Goal: Task Accomplishment & Management: Contribute content

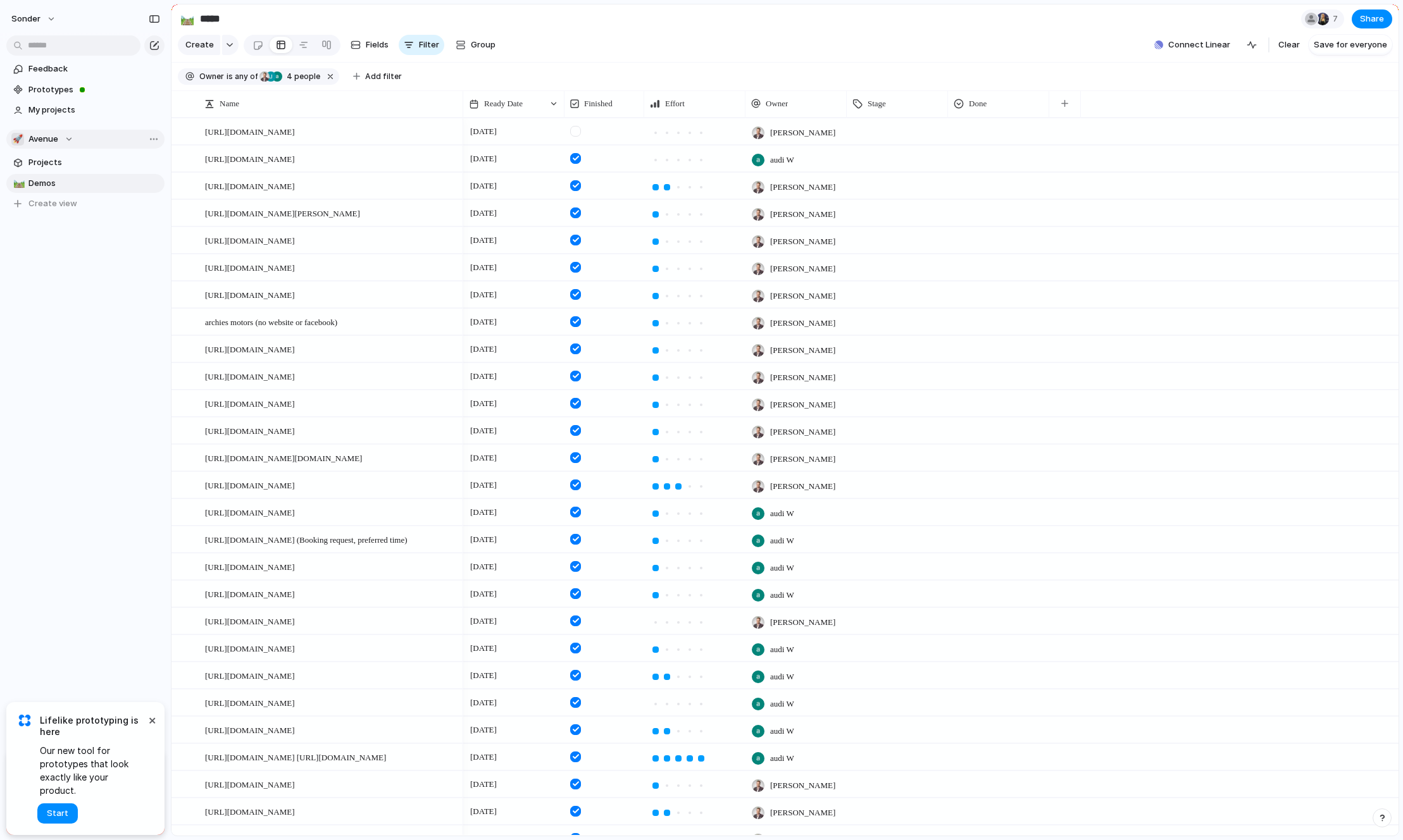
click at [48, 146] on button "🚀 Avenue" at bounding box center [85, 138] width 158 height 19
click at [69, 198] on div "🥶 Audi's Board" at bounding box center [54, 190] width 71 height 15
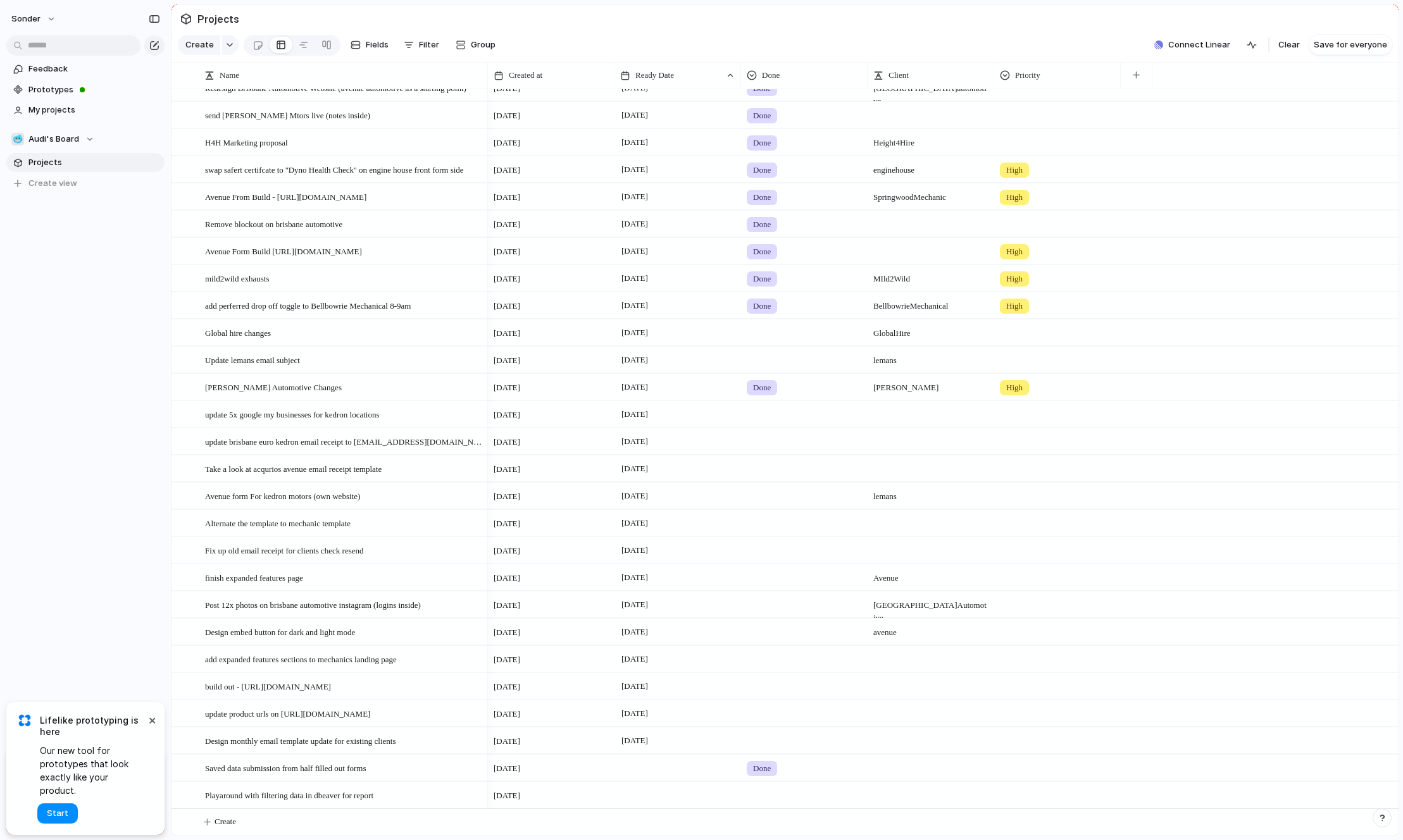
scroll to position [941, 0]
click at [277, 819] on button "Create" at bounding box center [801, 821] width 1234 height 26
click at [235, 815] on textarea at bounding box center [342, 823] width 274 height 16
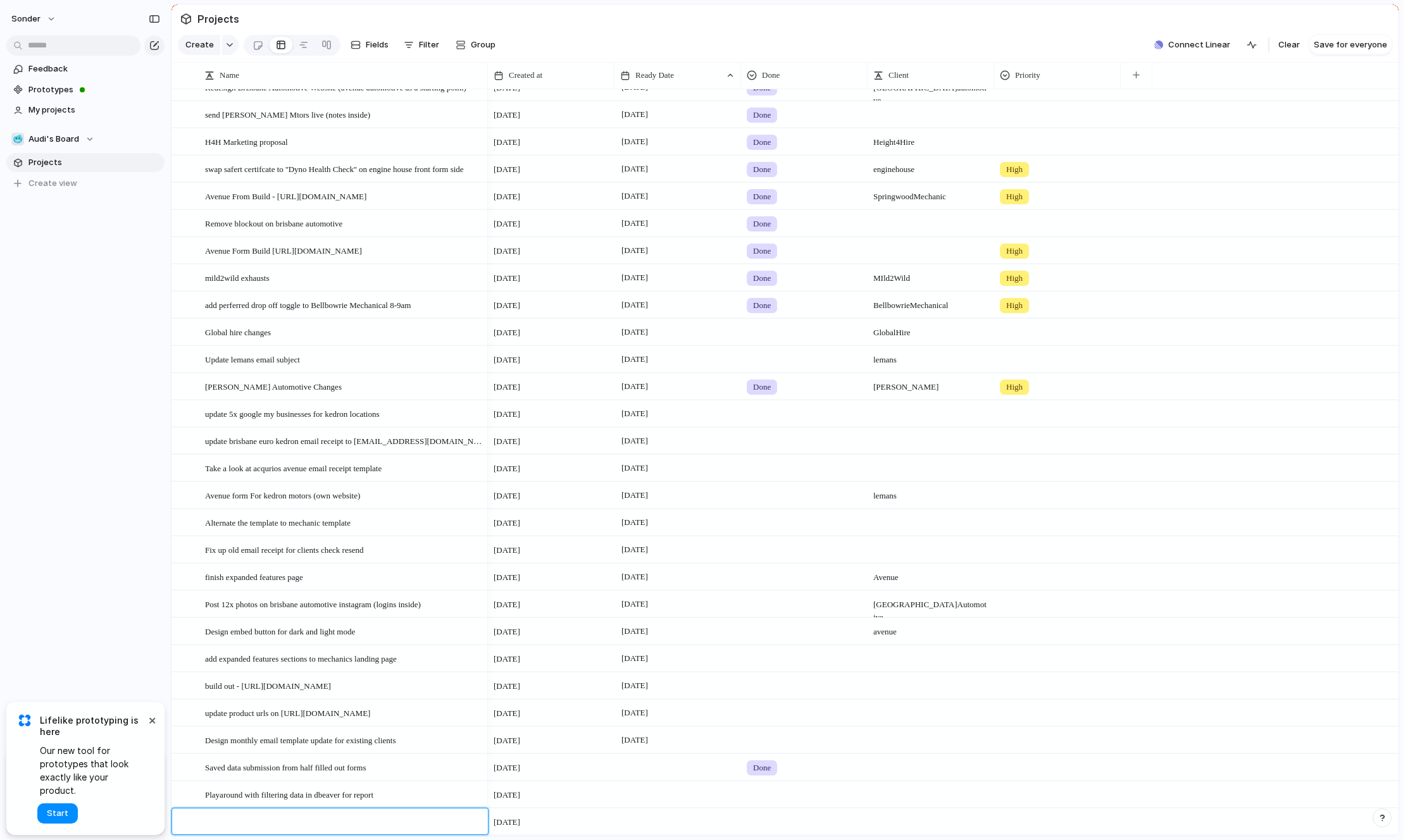
click at [236, 816] on textarea at bounding box center [342, 823] width 274 height 16
click at [236, 818] on textarea at bounding box center [342, 823] width 274 height 16
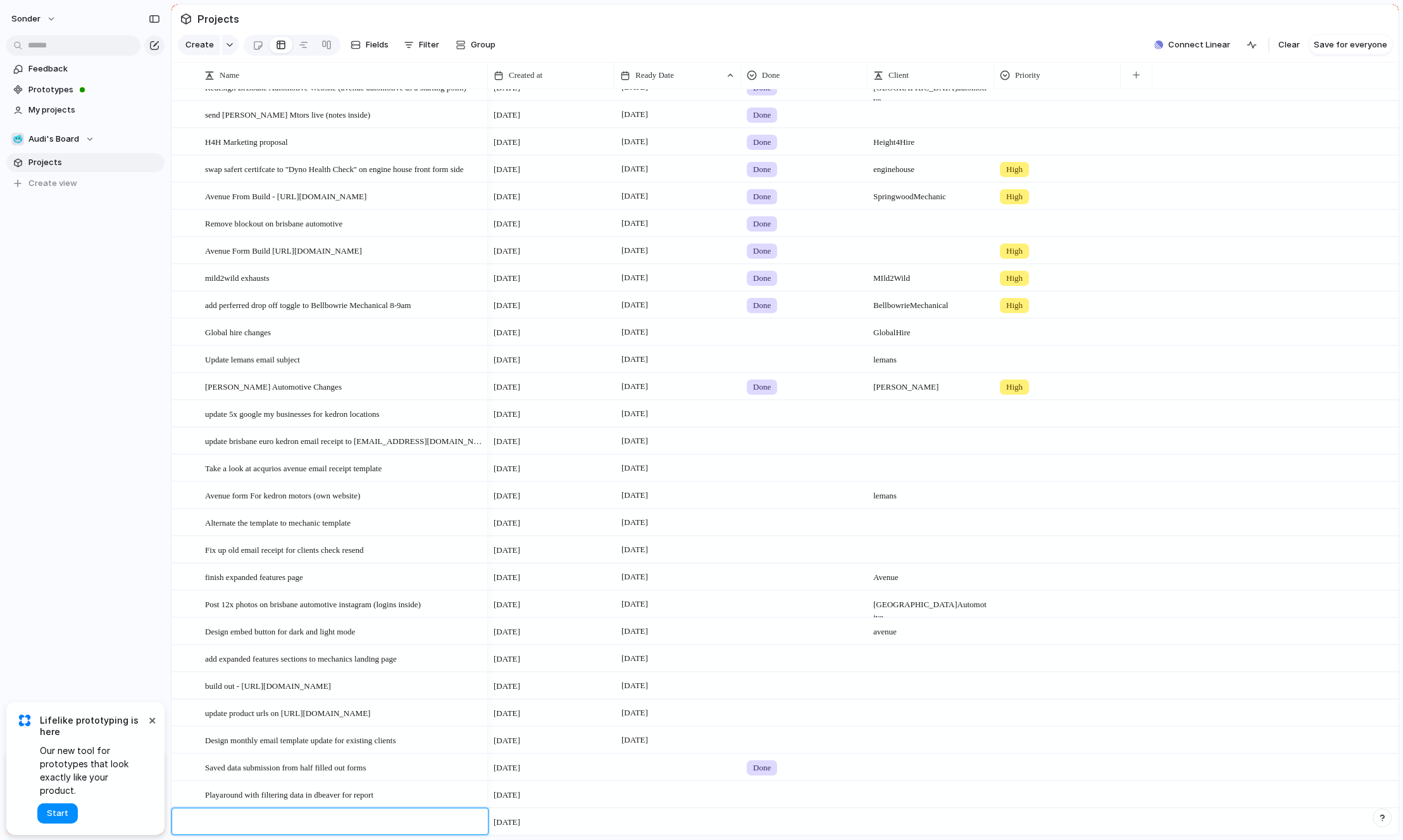
click at [236, 818] on textarea at bounding box center [342, 823] width 274 height 16
click at [315, 826] on textarea "**********" at bounding box center [342, 823] width 274 height 16
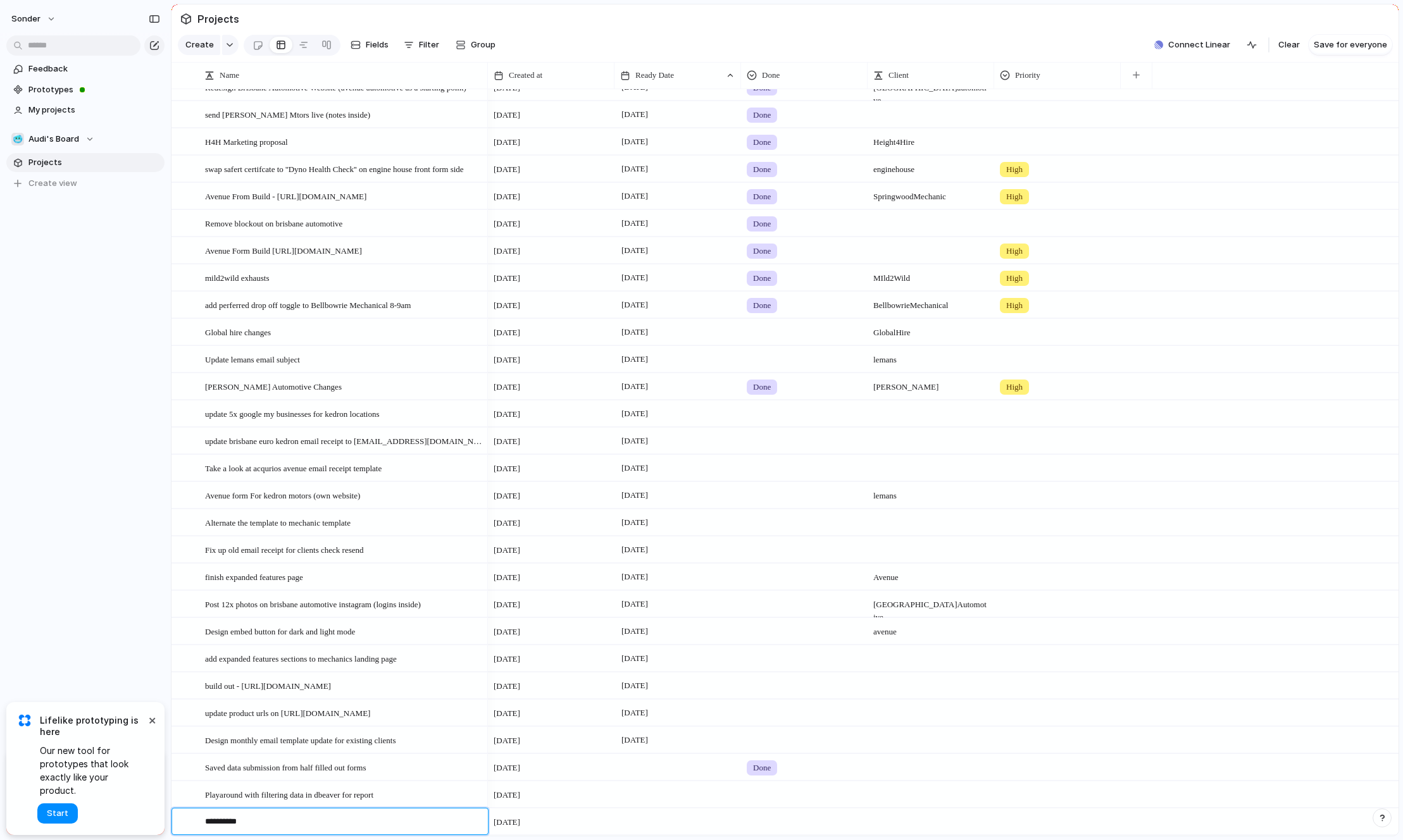
click at [315, 826] on textarea "**********" at bounding box center [342, 823] width 274 height 16
type textarea "**********"
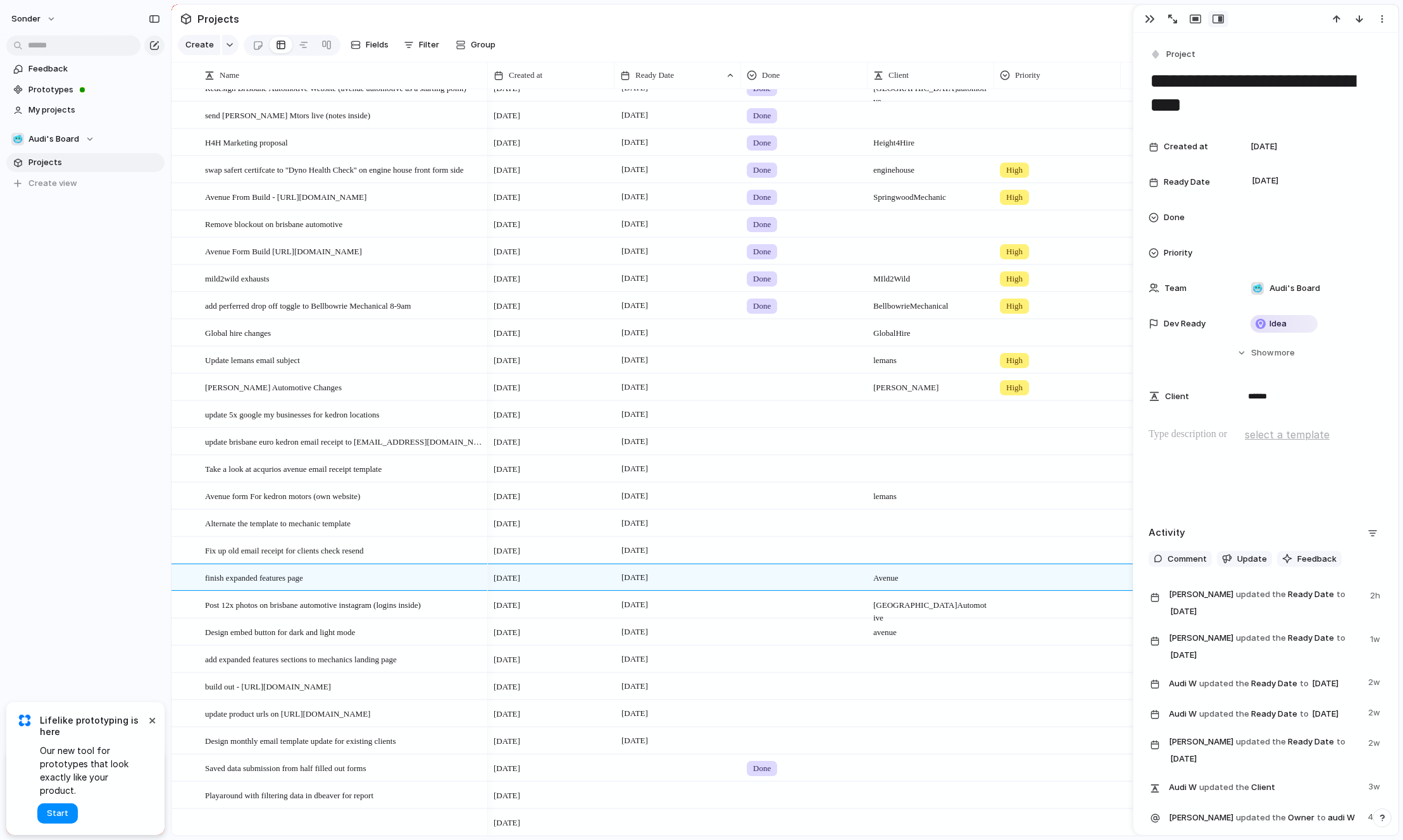
scroll to position [968, 0]
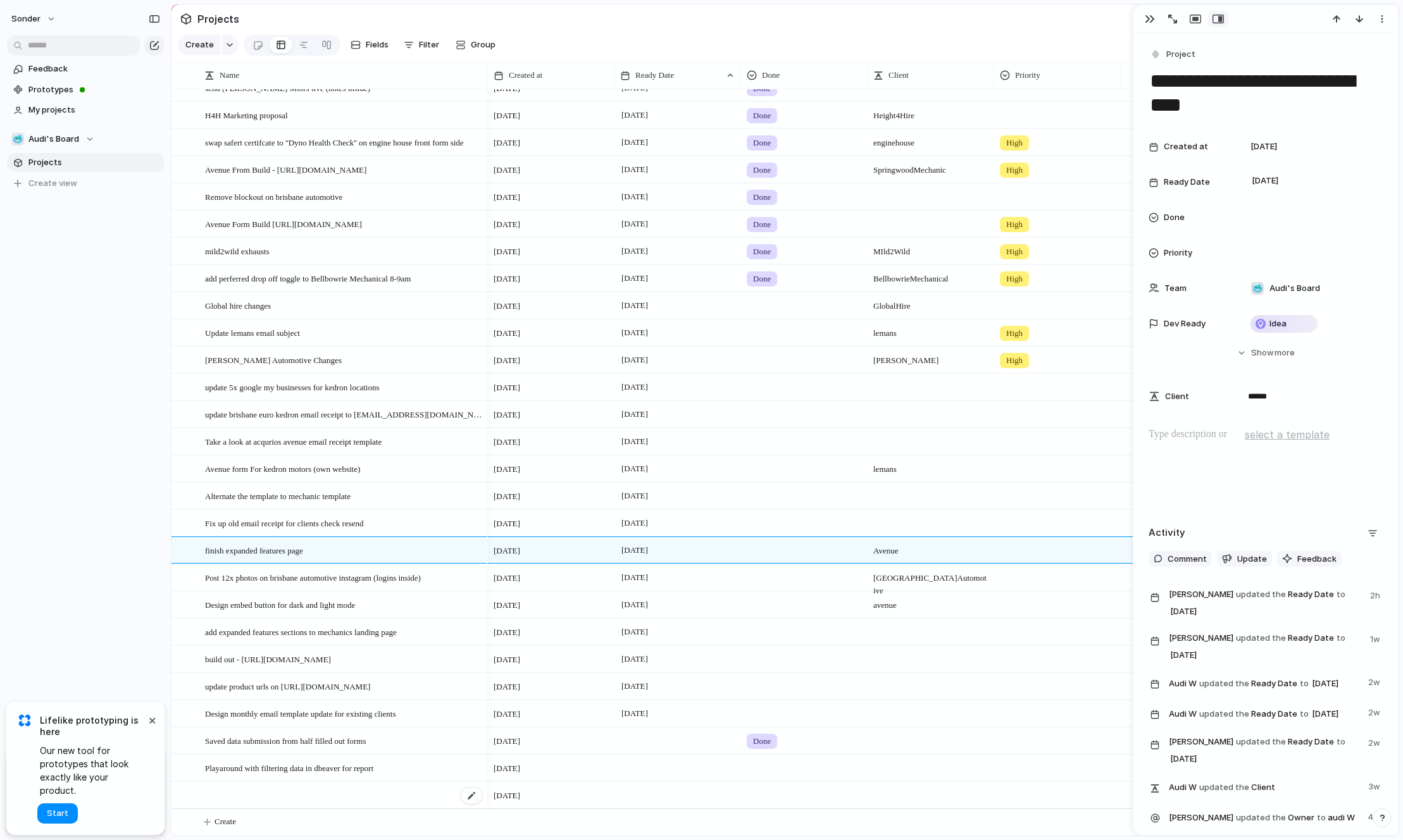
click at [275, 797] on div at bounding box center [344, 795] width 279 height 26
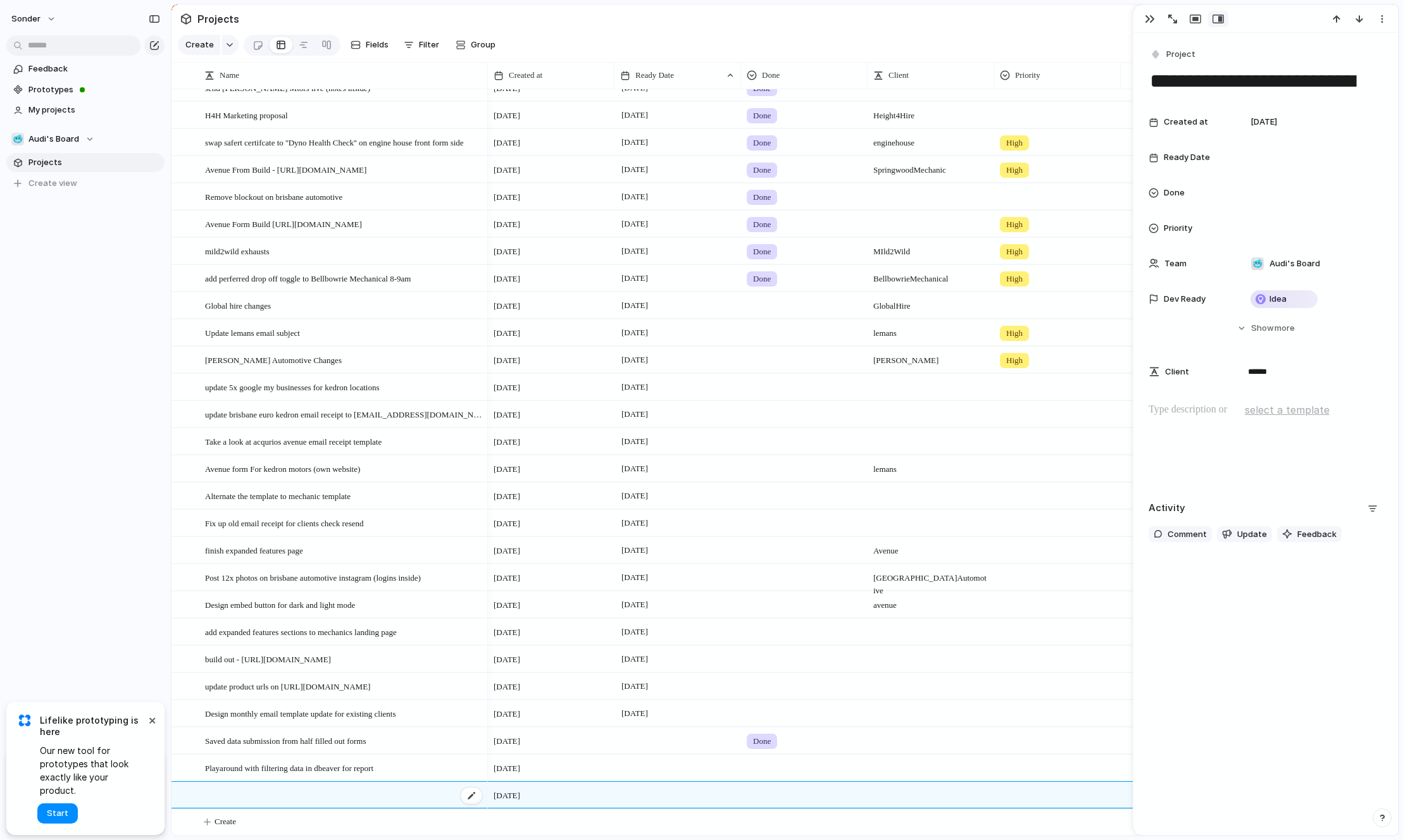
click at [276, 796] on div at bounding box center [344, 795] width 279 height 26
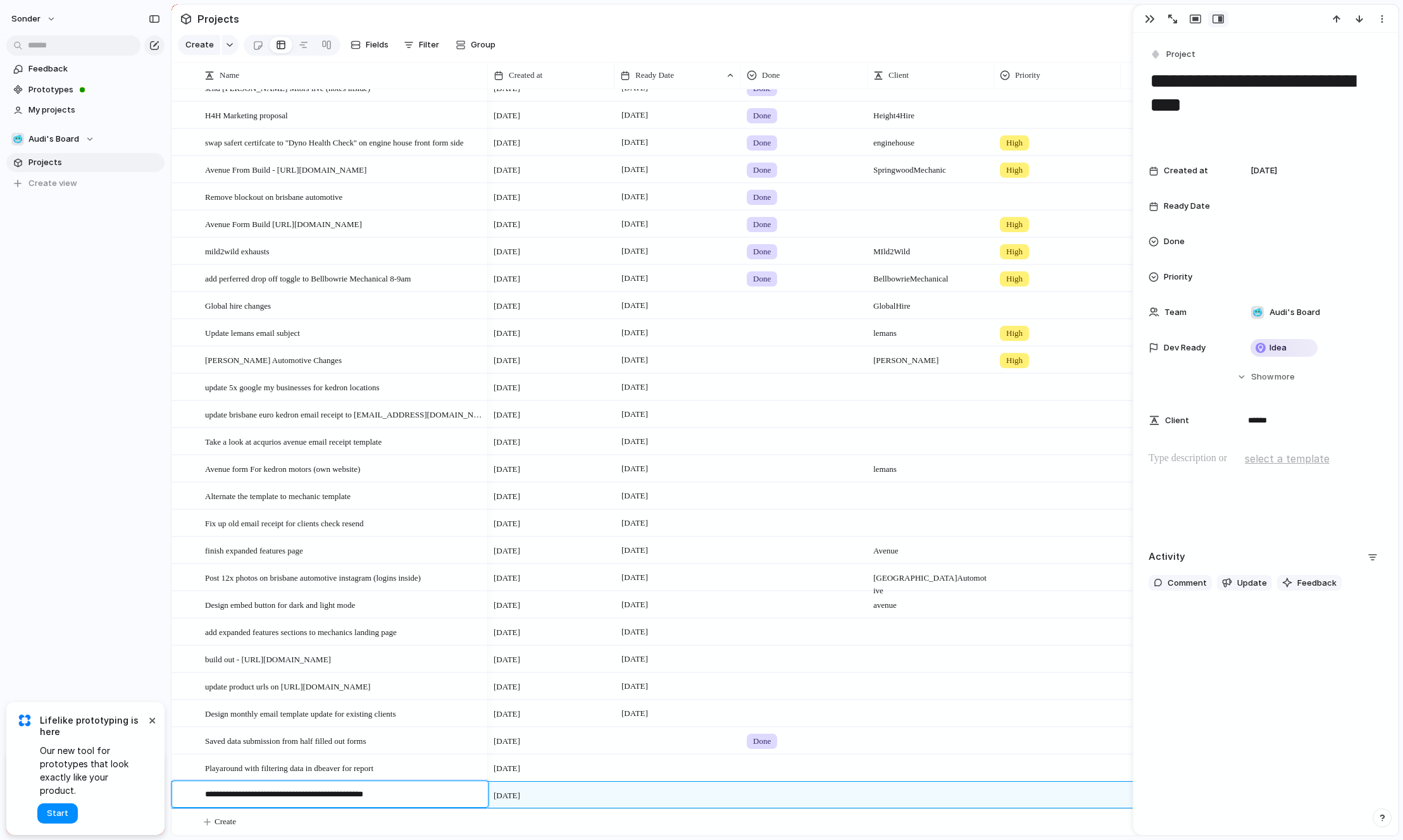
type textarea "**********"
click at [1174, 475] on div at bounding box center [1265, 491] width 234 height 81
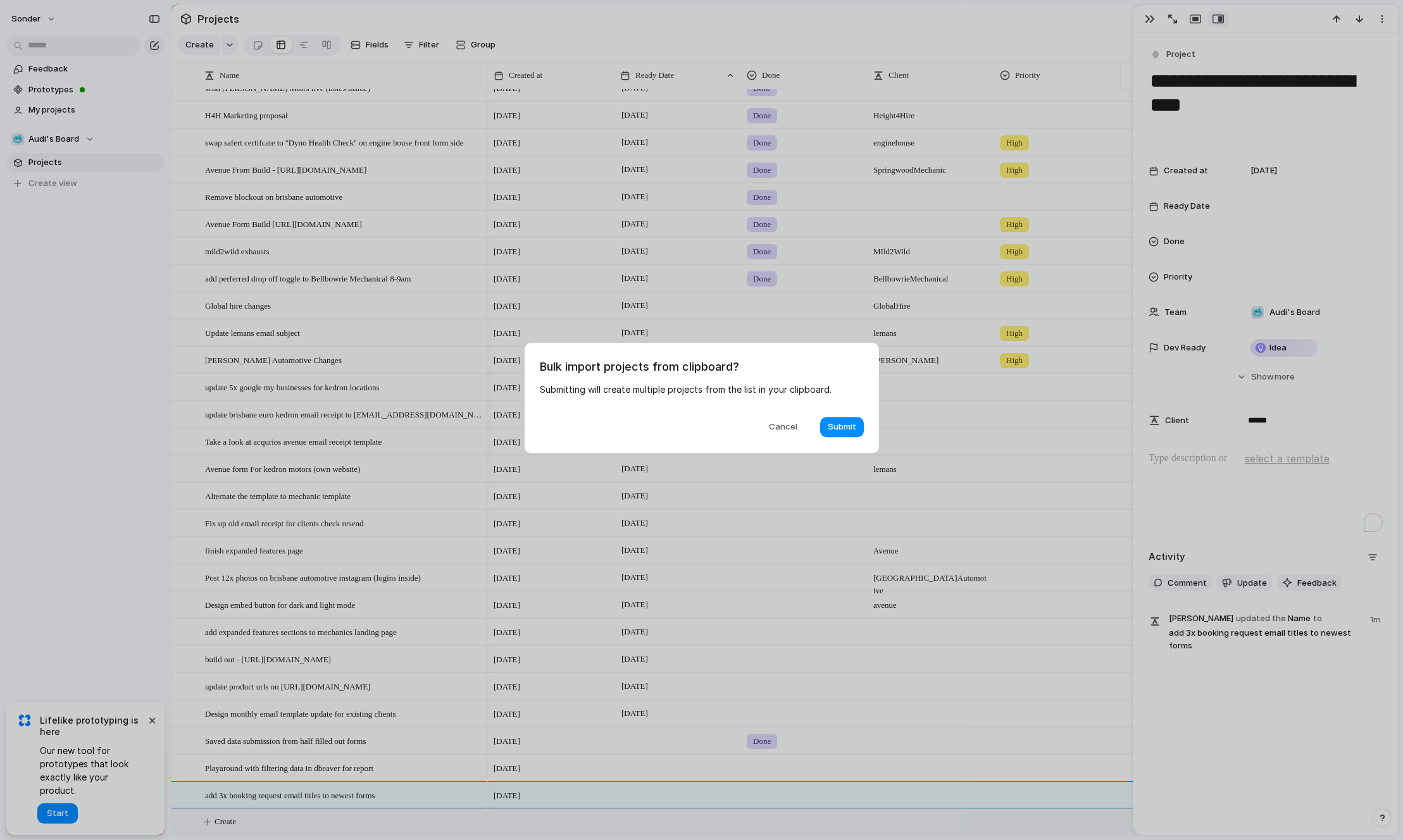
click at [772, 426] on span "Cancel" at bounding box center [783, 427] width 29 height 13
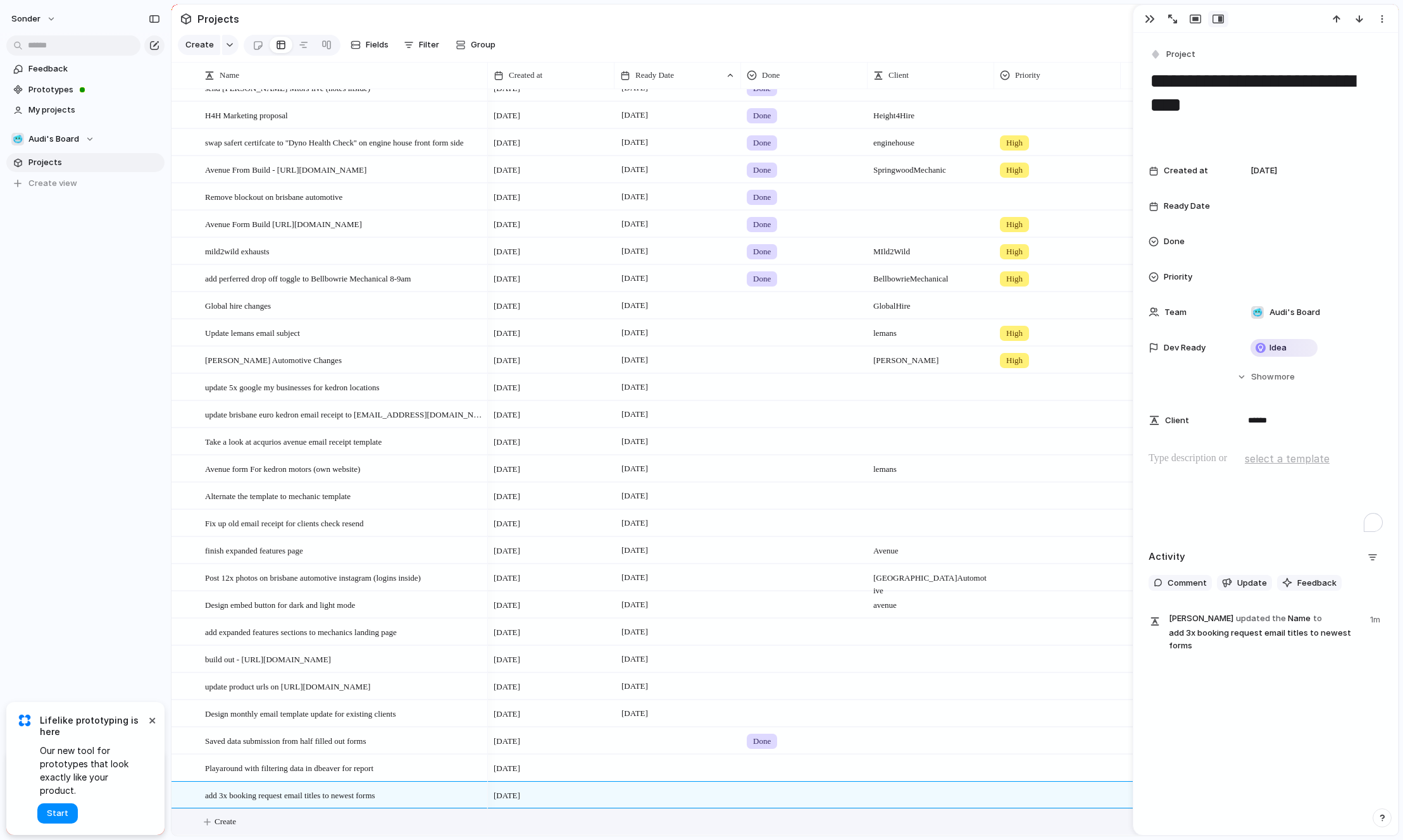
click at [1181, 458] on p "To enrich screen reader interactions, please activate Accessibility in Grammarl…" at bounding box center [1265, 458] width 234 height 15
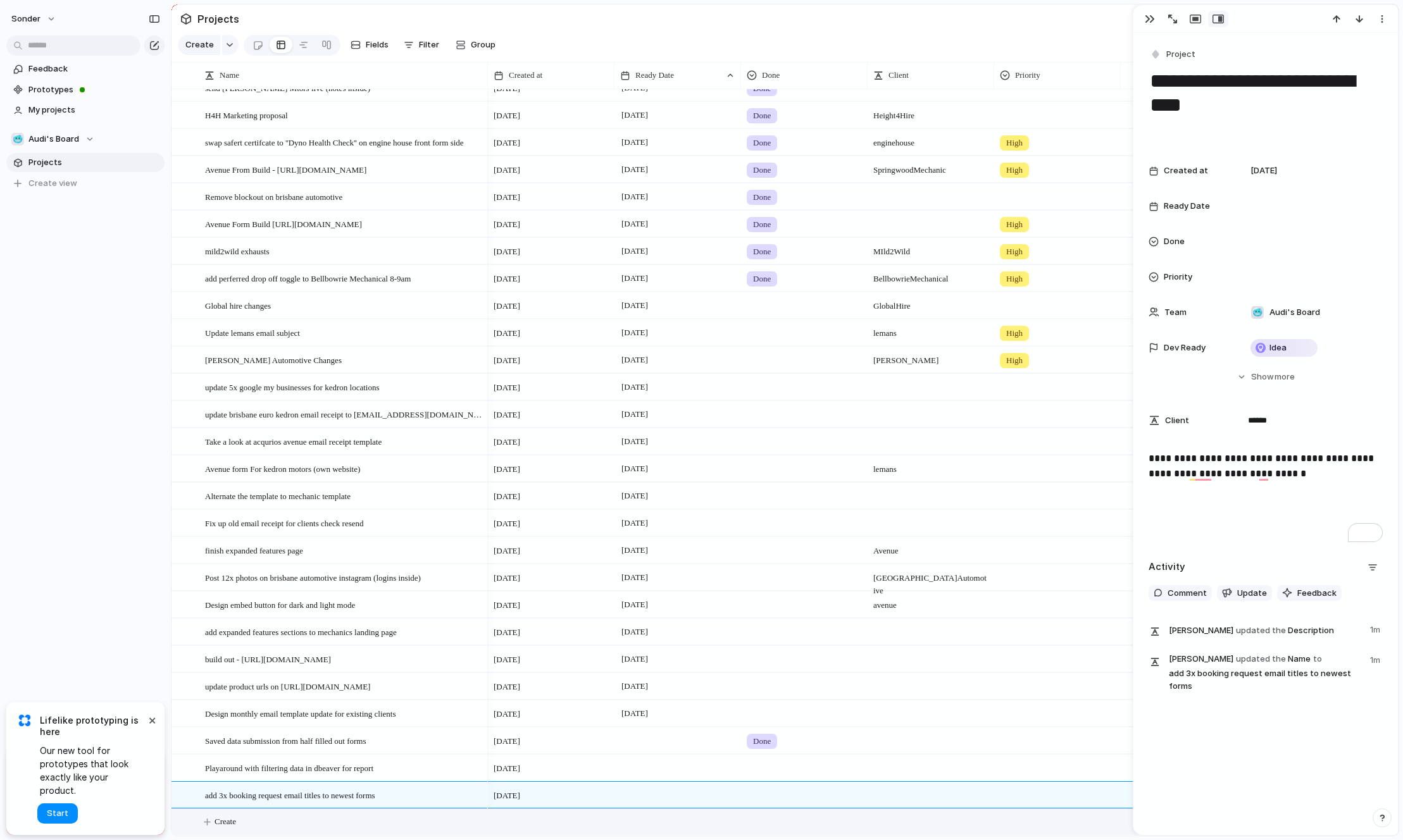
click at [1224, 525] on p "To enrich screen reader interactions, please activate Accessibility in Grammarl…" at bounding box center [1265, 524] width 234 height 15
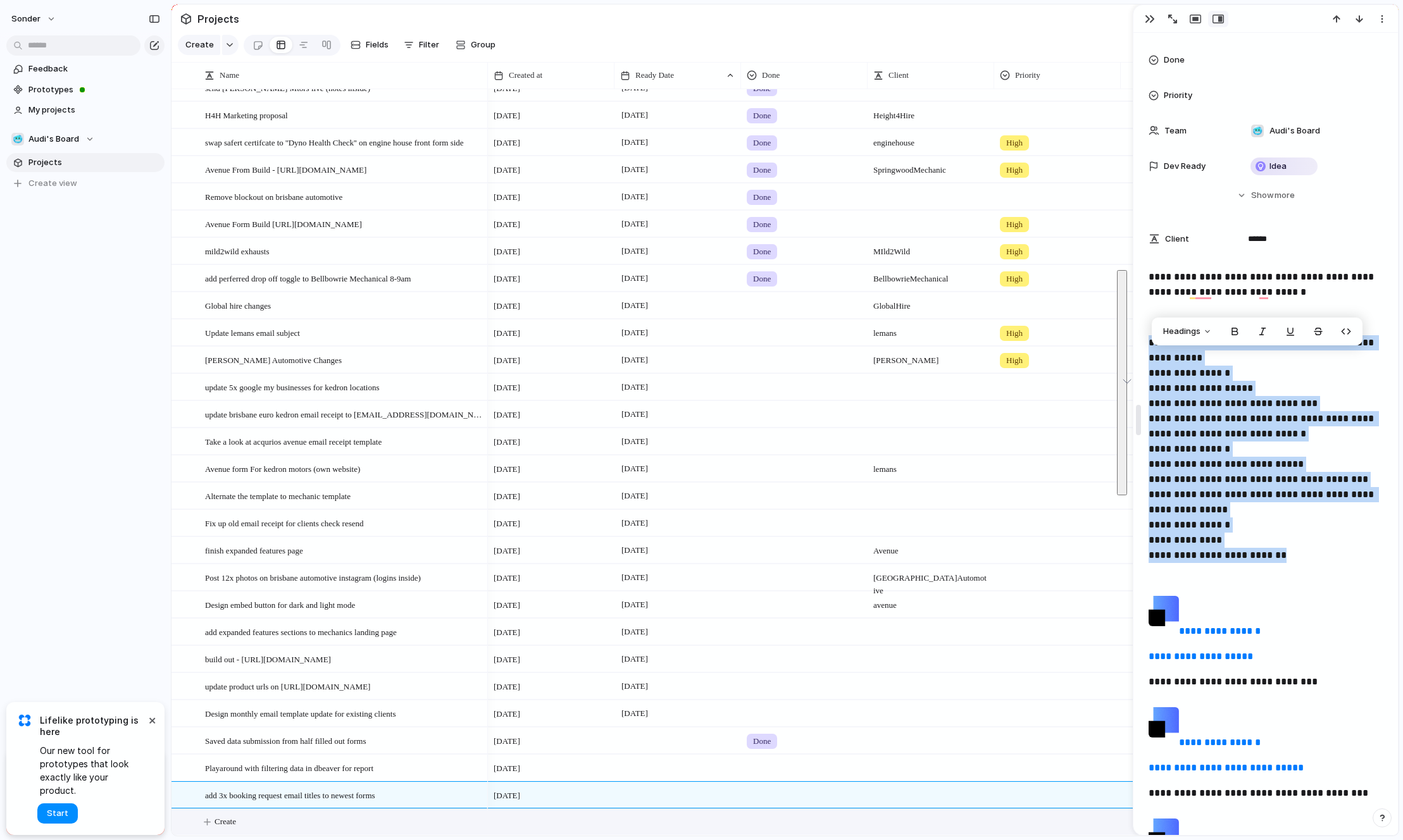
drag, startPoint x: 1301, startPoint y: 568, endPoint x: 1141, endPoint y: 349, distance: 271.2
click at [1141, 348] on div "**********" at bounding box center [1265, 420] width 266 height 831
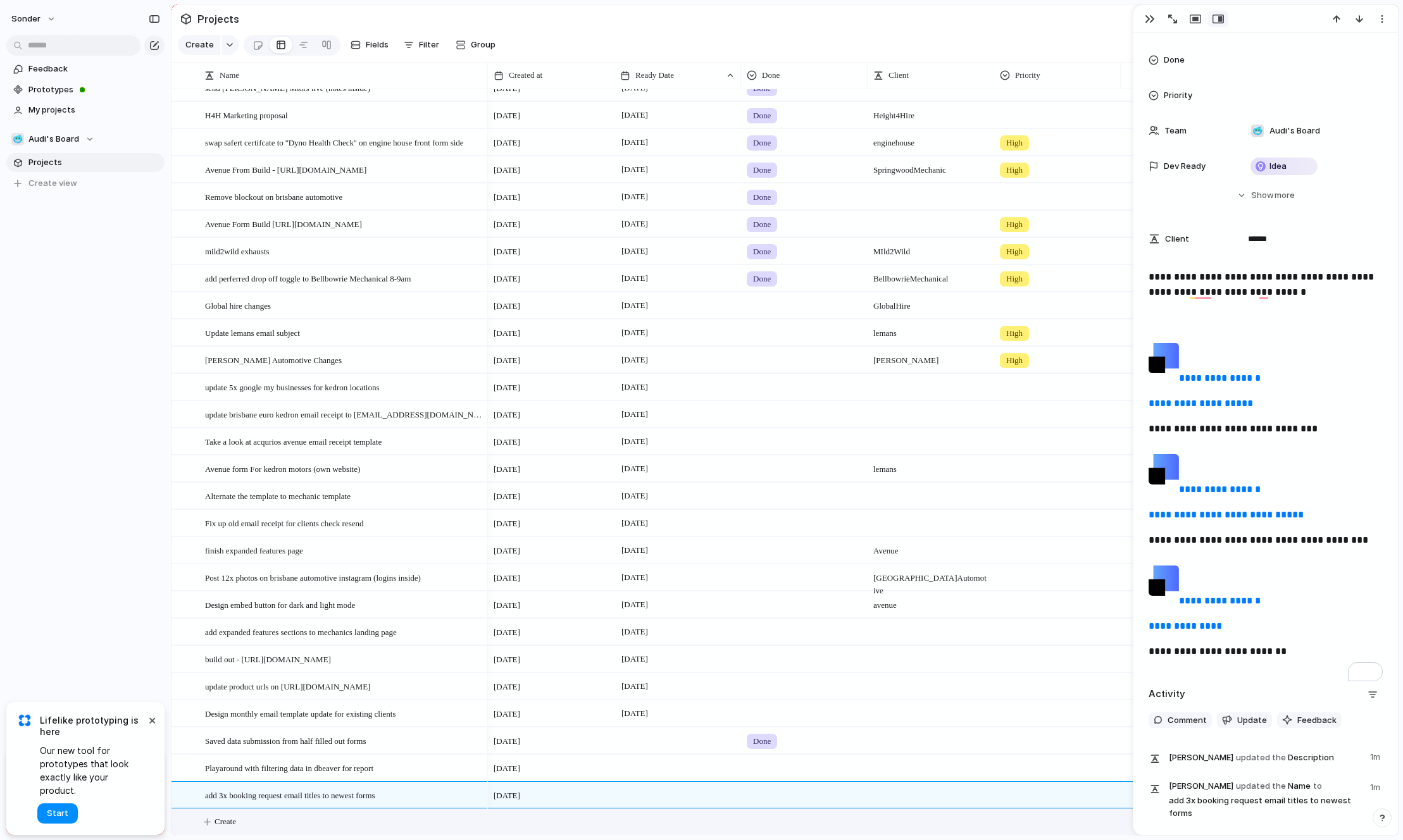
click at [1197, 321] on p "To enrich screen reader interactions, please activate Accessibility in Grammarl…" at bounding box center [1265, 317] width 234 height 15
click at [1163, 302] on div "**********" at bounding box center [1265, 469] width 234 height 400
click at [1173, 310] on p "To enrich screen reader interactions, please activate Accessibility in Grammarl…" at bounding box center [1265, 317] width 234 height 15
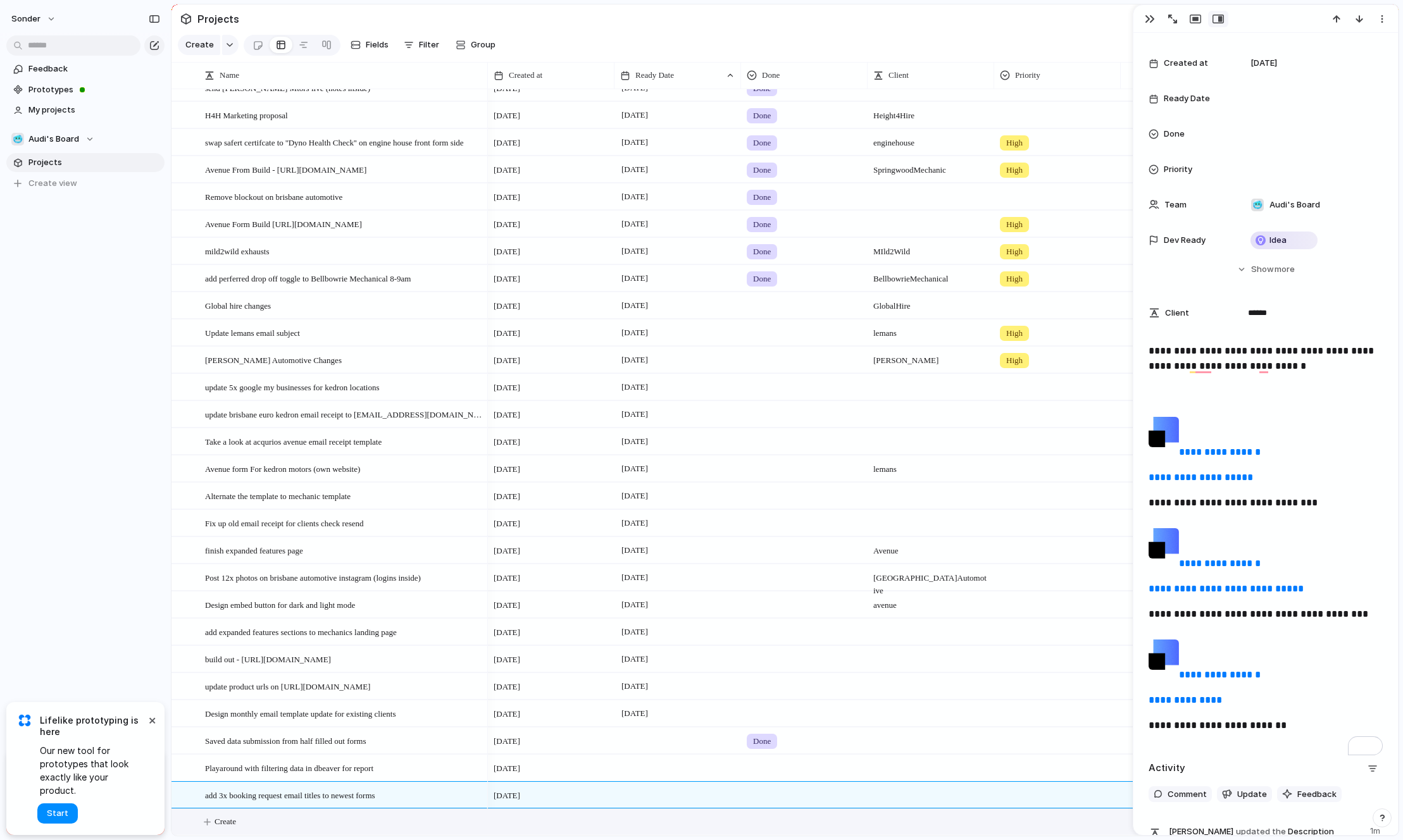
scroll to position [55, 0]
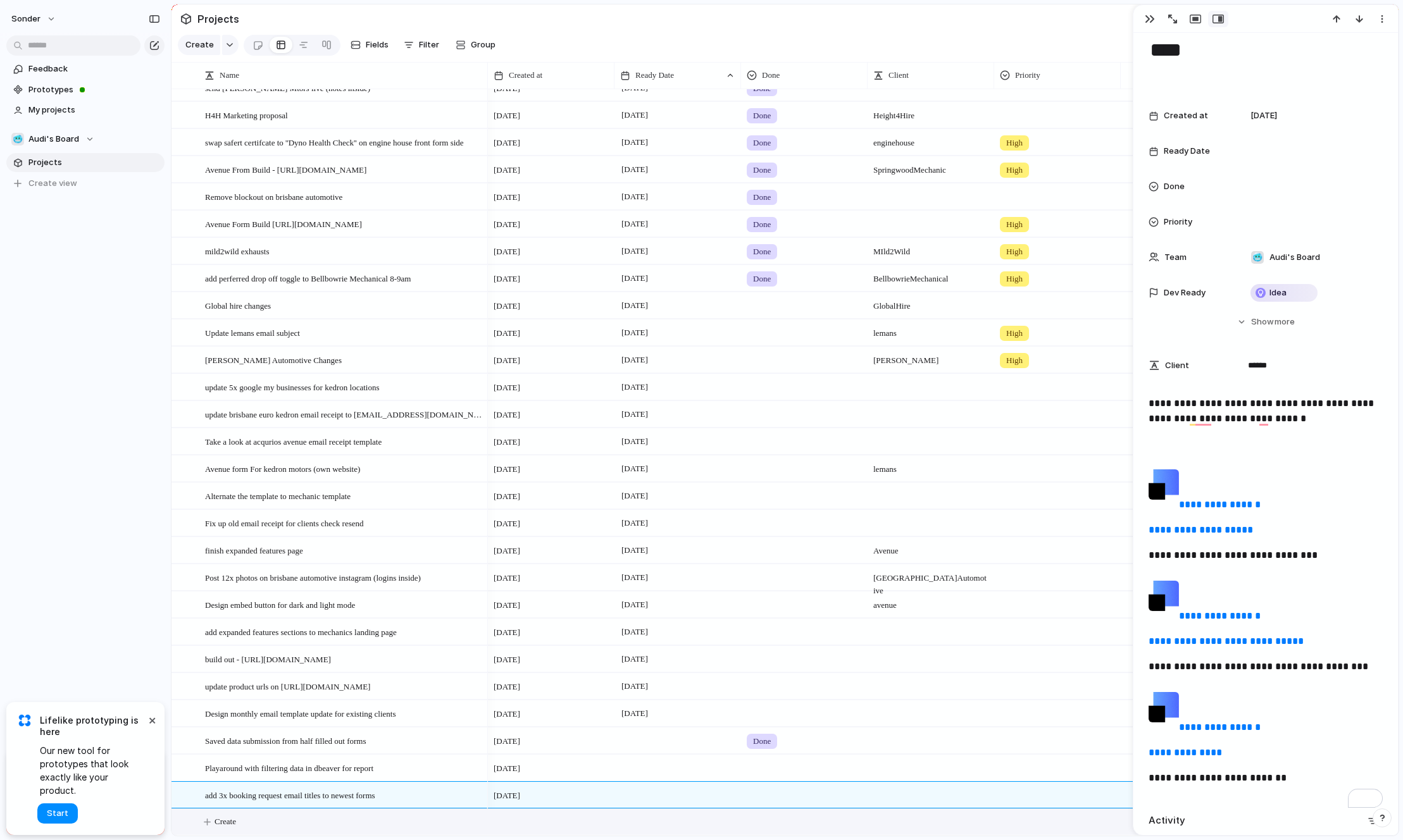
click at [1207, 437] on p "To enrich screen reader interactions, please activate Accessibility in Grammarl…" at bounding box center [1265, 444] width 234 height 15
click at [1207, 442] on p "To enrich screen reader interactions, please activate Accessibility in Grammarl…" at bounding box center [1265, 444] width 234 height 15
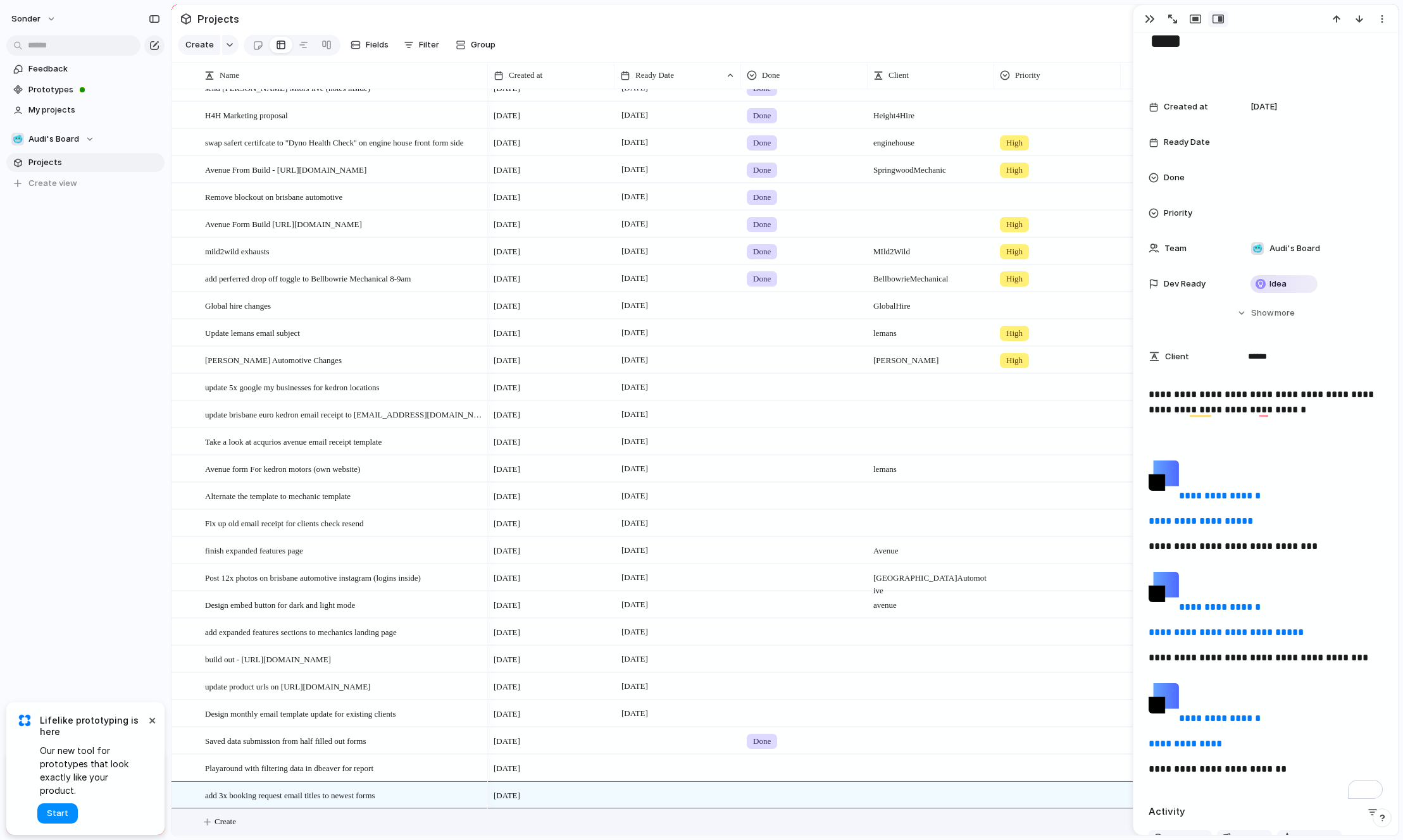
click at [1209, 431] on p "To enrich screen reader interactions, please activate Accessibility in Grammarl…" at bounding box center [1265, 435] width 234 height 15
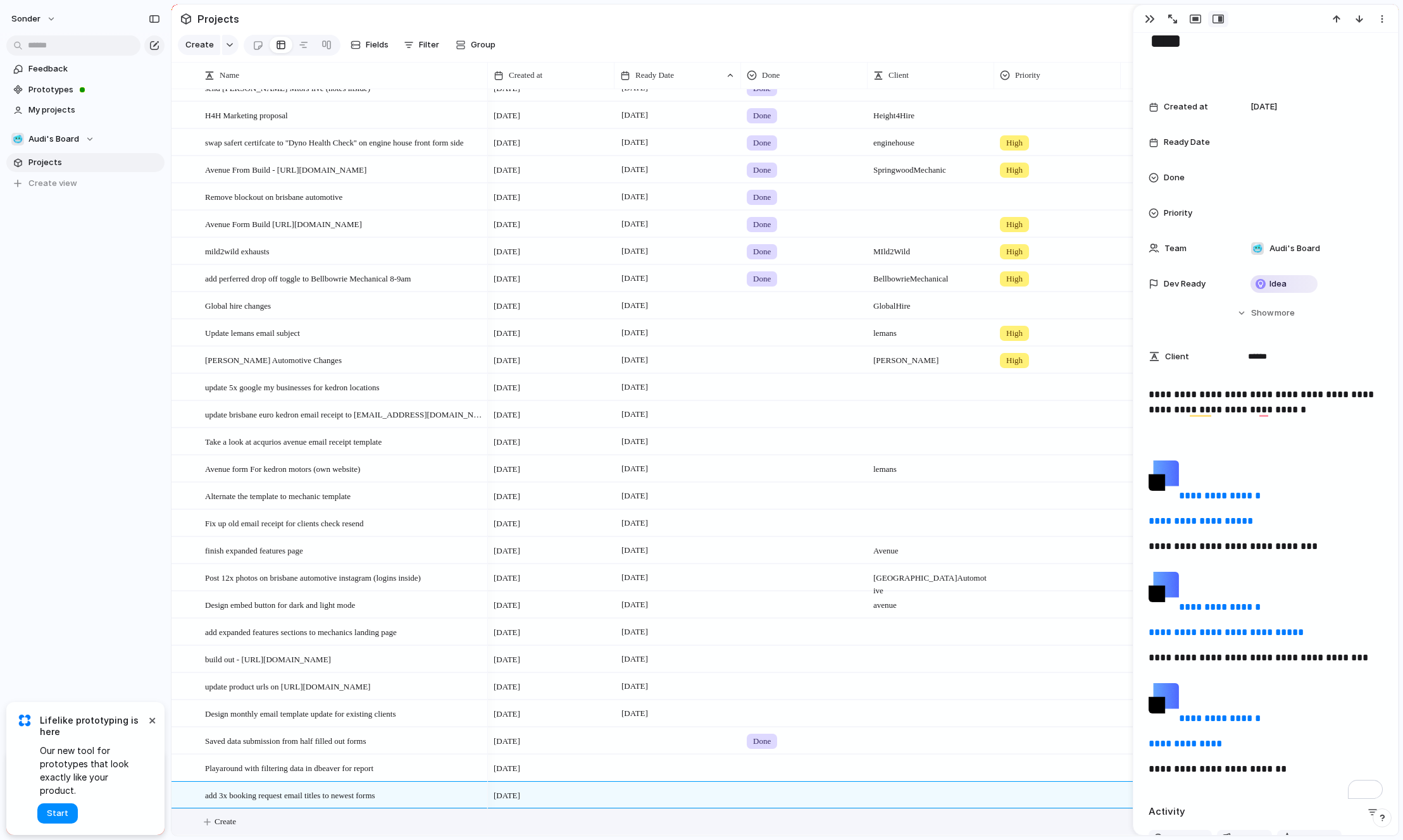
click at [1209, 431] on p "To enrich screen reader interactions, please activate Accessibility in Grammarl…" at bounding box center [1265, 435] width 234 height 15
click at [1213, 432] on p "To enrich screen reader interactions, please activate Accessibility in Grammarl…" at bounding box center [1265, 435] width 234 height 15
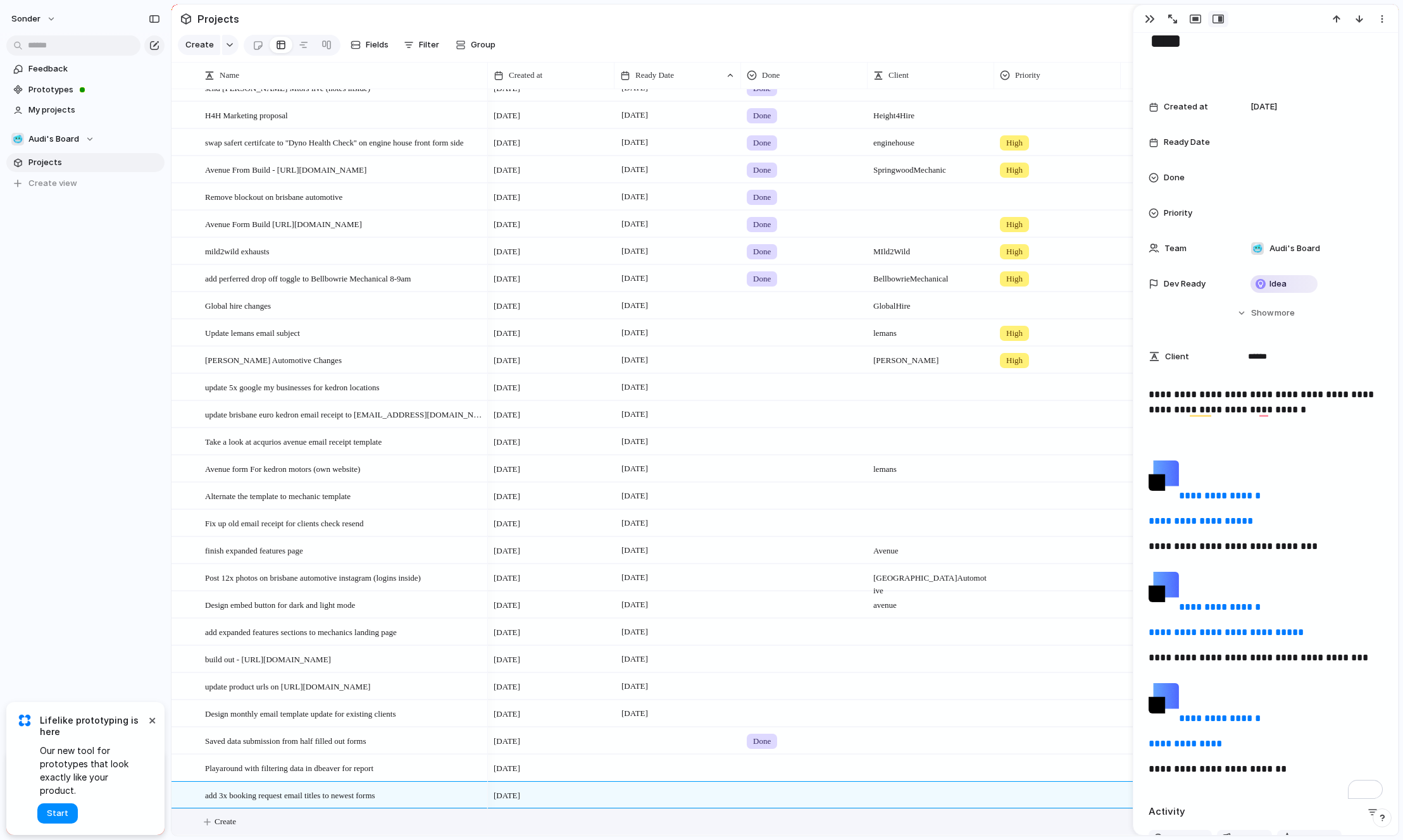
click at [1200, 436] on p "To enrich screen reader interactions, please activate Accessibility in Grammarl…" at bounding box center [1265, 435] width 234 height 15
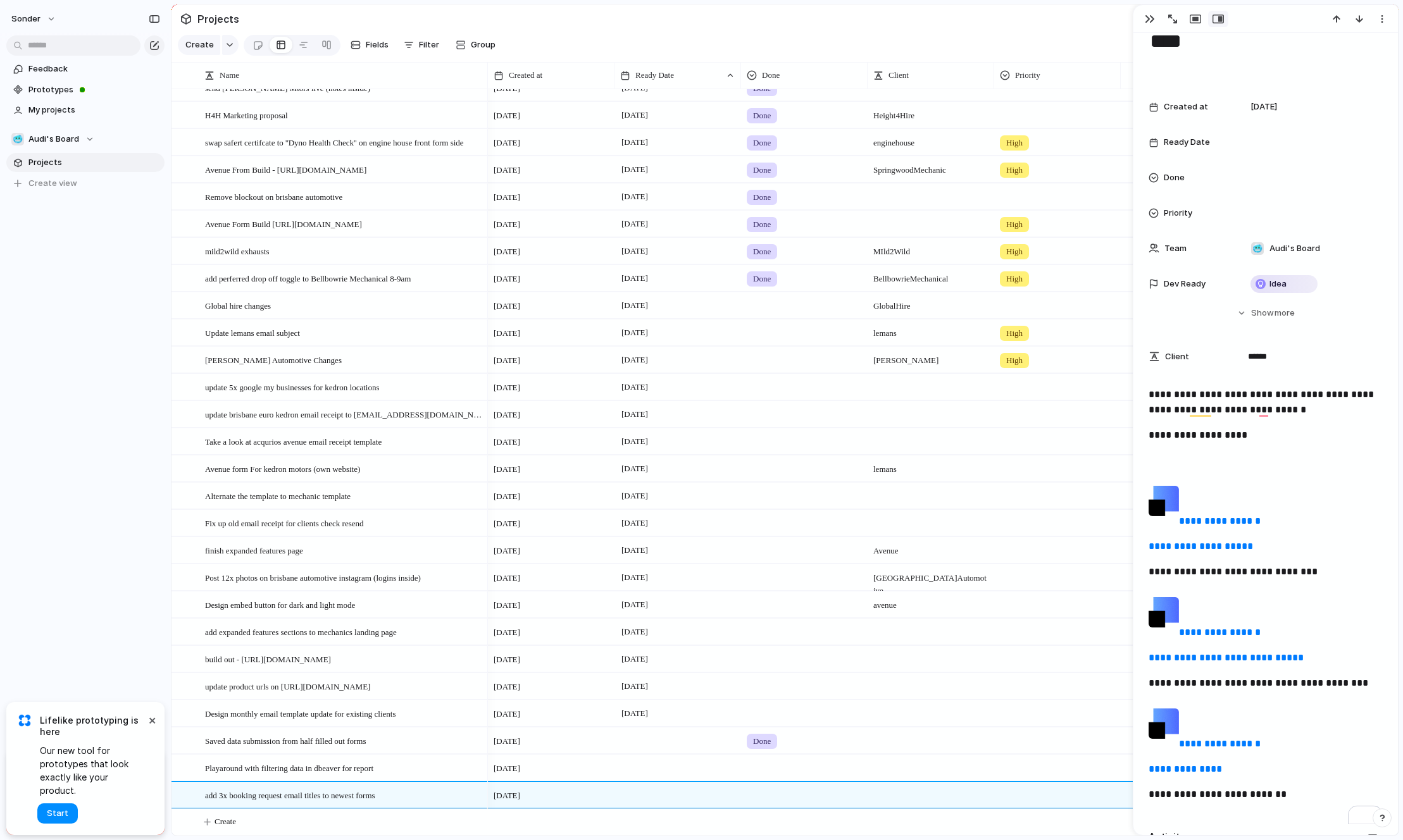
click at [640, 793] on div at bounding box center [678, 794] width 127 height 26
click at [695, 676] on button "2" at bounding box center [690, 675] width 24 height 24
